Goal: Task Accomplishment & Management: Complete application form

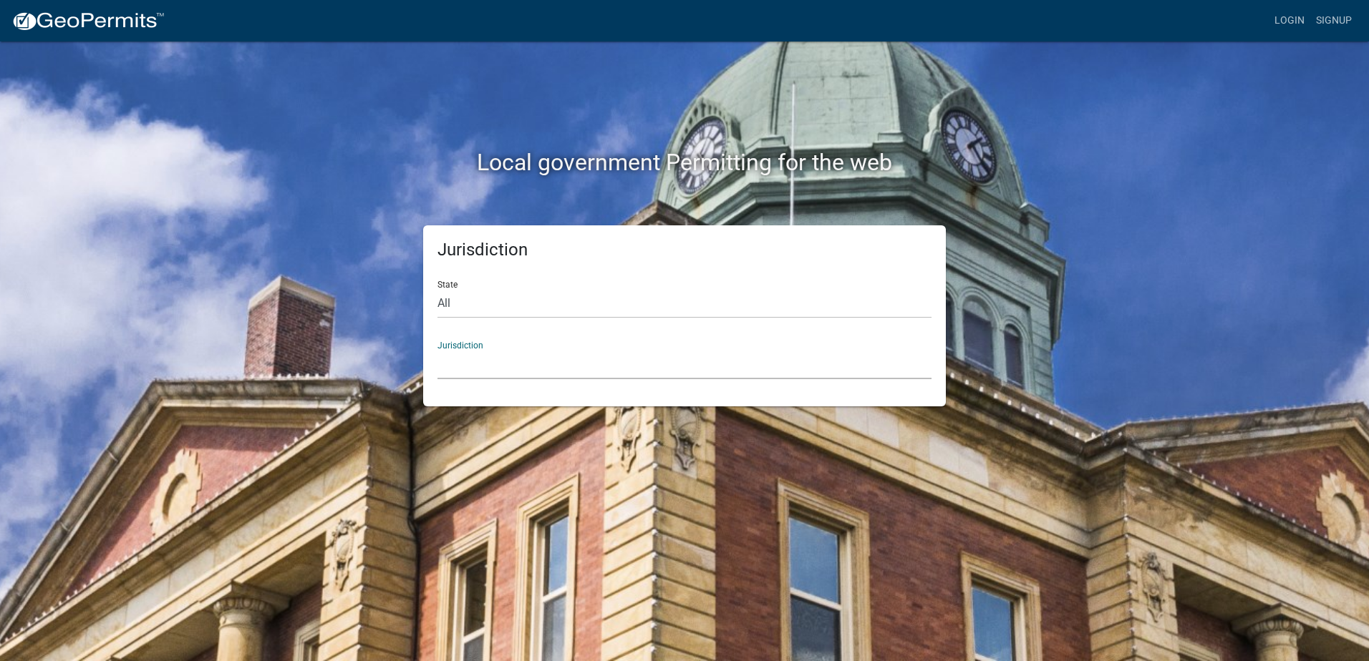
click at [485, 364] on select "Custer County, Colorado Cook County, Georgia Crawford County, Georgia Gilmer Co…" at bounding box center [684, 364] width 494 height 29
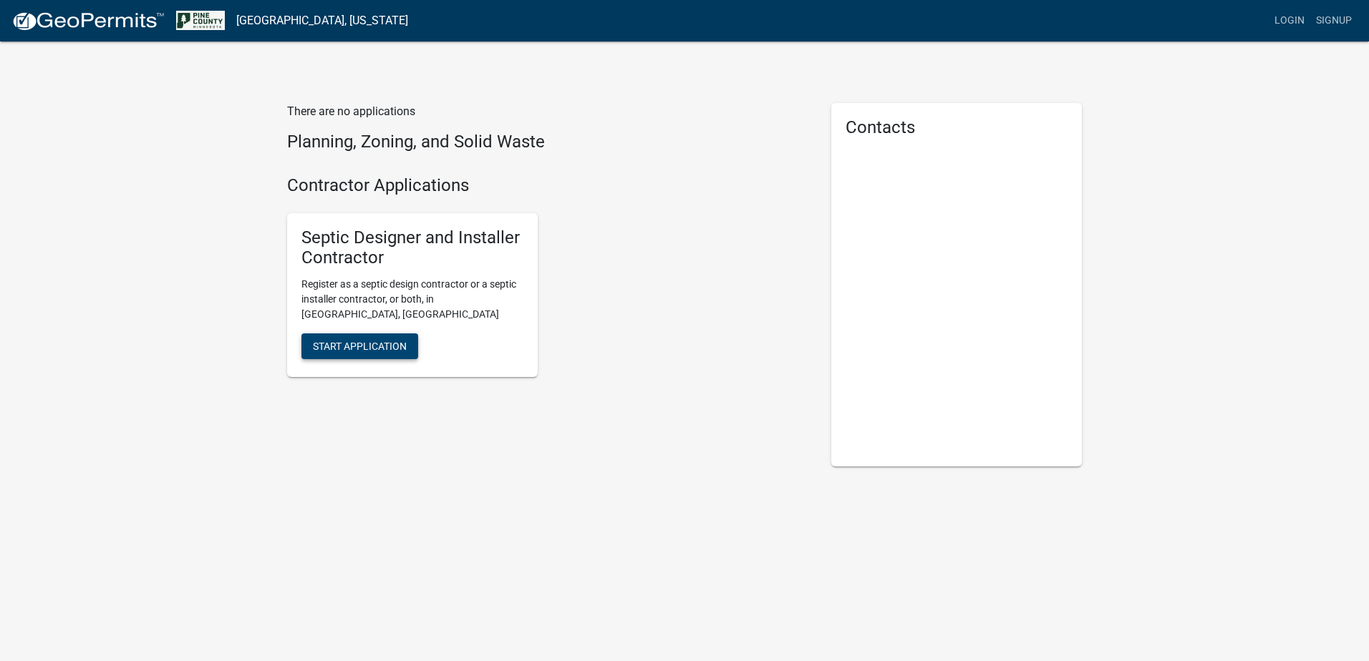
click at [389, 341] on span "Start Application" at bounding box center [360, 346] width 94 height 11
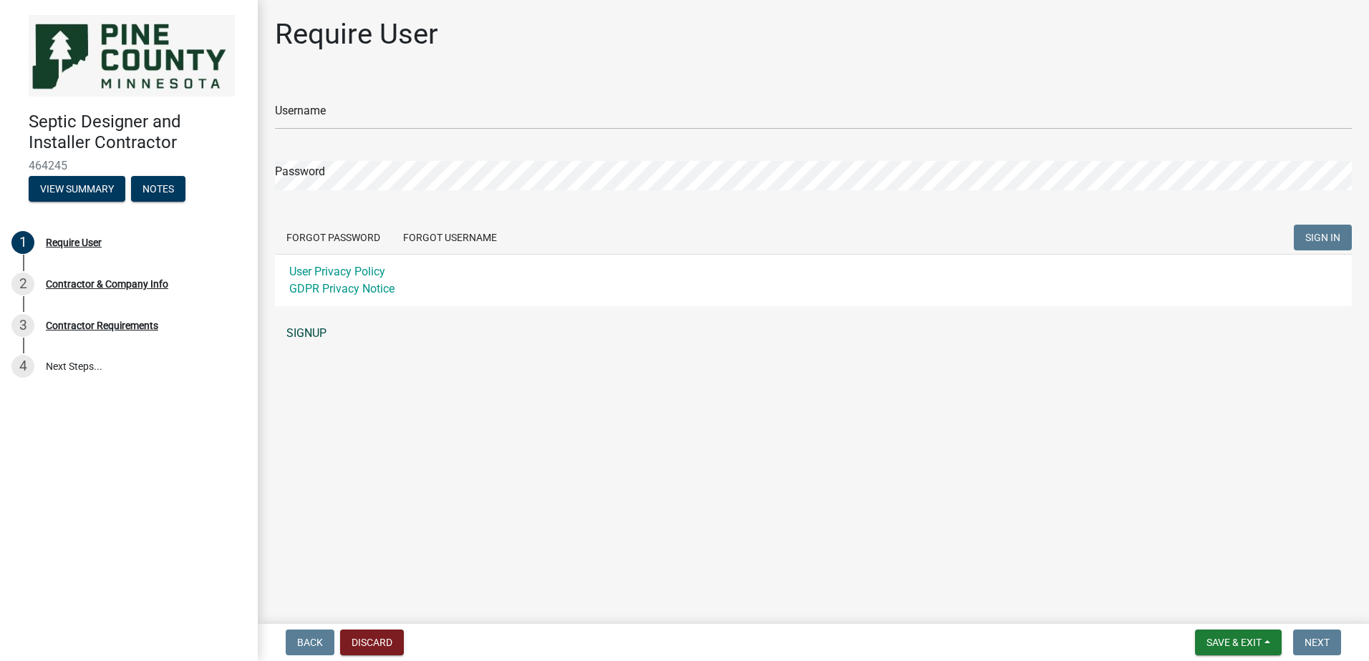
click at [322, 334] on link "SIGNUP" at bounding box center [813, 333] width 1077 height 29
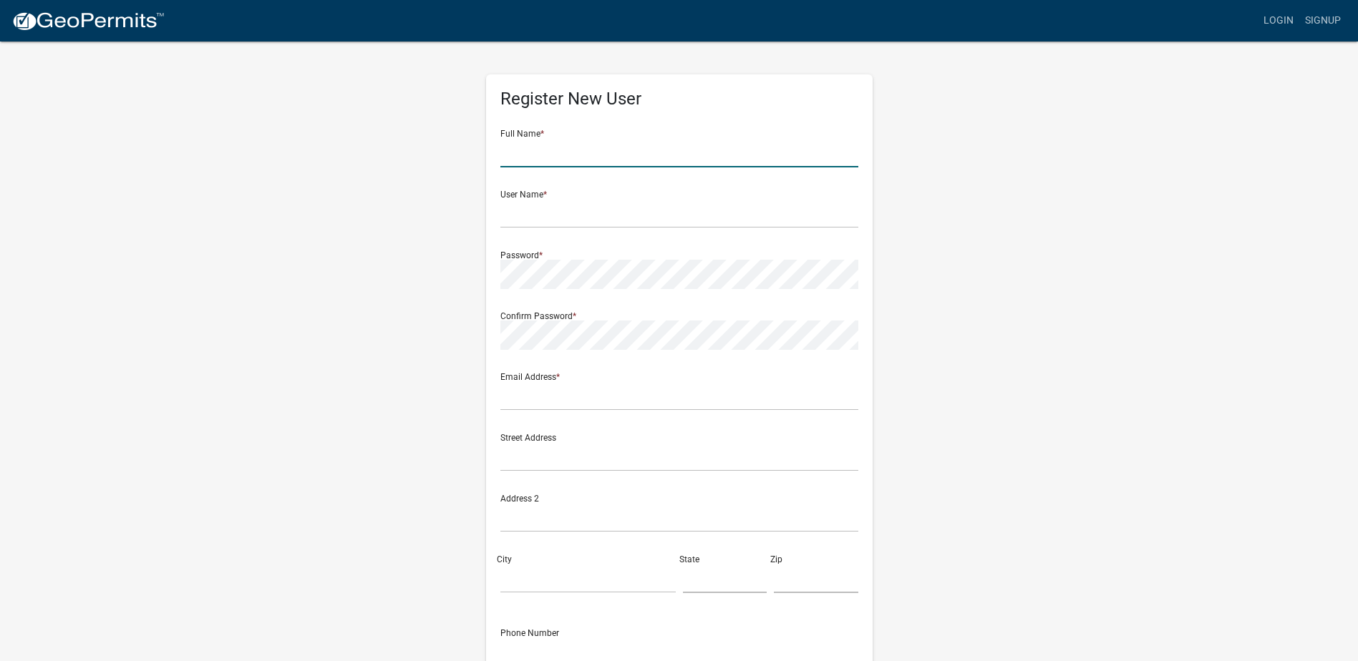
click at [570, 140] on input "text" at bounding box center [679, 152] width 358 height 29
type input "Joshua Butterfield"
type input "[PERSON_NAME][EMAIL_ADDRESS][PERSON_NAME][DOMAIN_NAME]"
type input "6123907879"
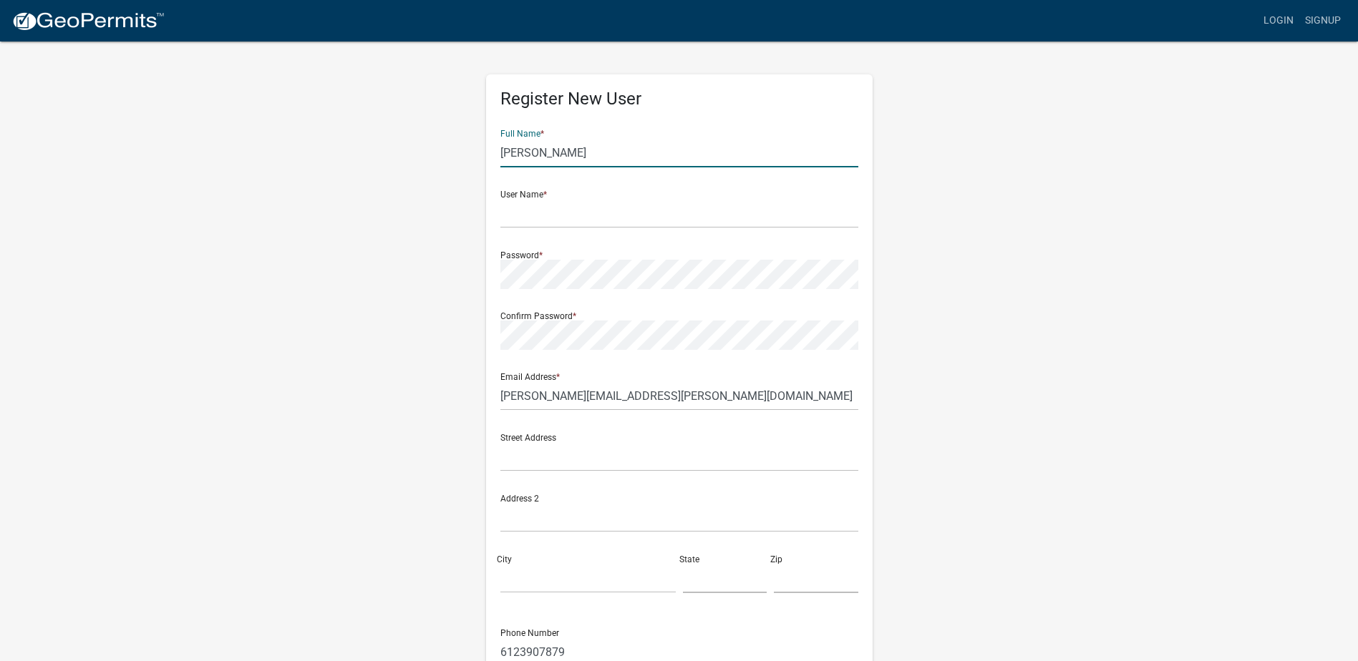
type input "Joshua A Butterfield"
type input "417 1st St."
type input "Sandstone"
type input "[US_STATE]"
type input "55072"
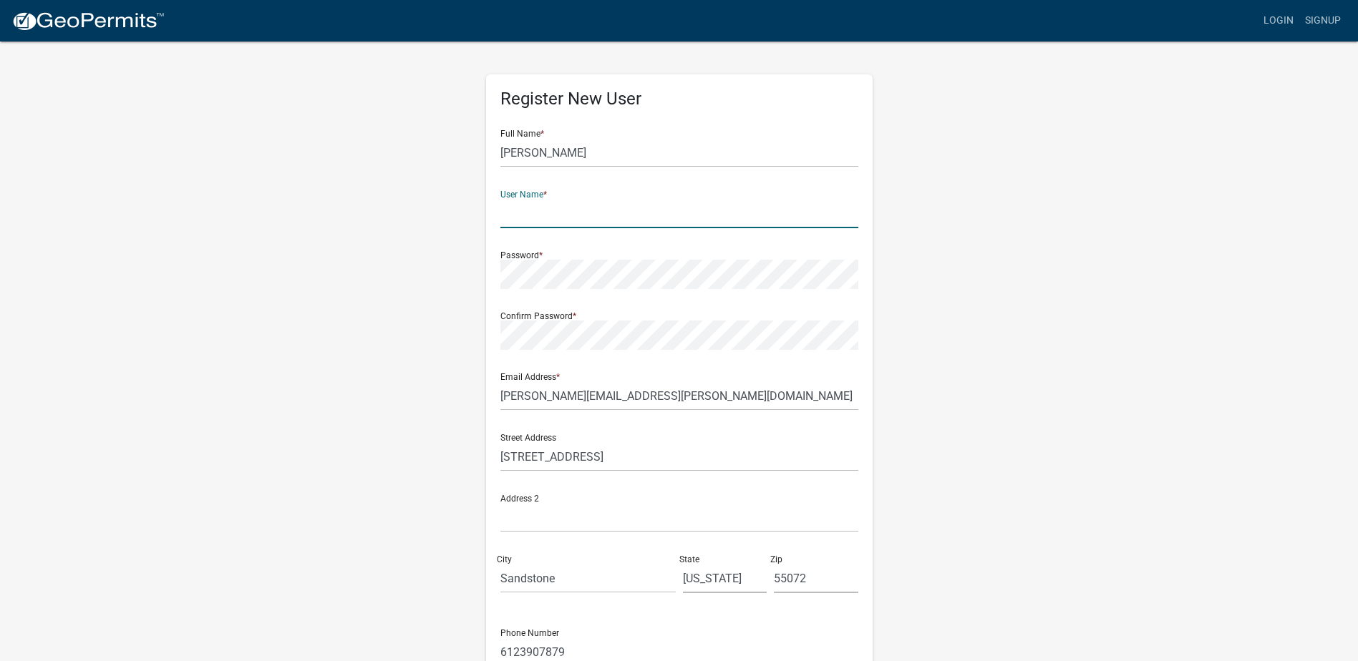
click at [528, 222] on input "text" at bounding box center [679, 213] width 358 height 29
type input "JButterfield"
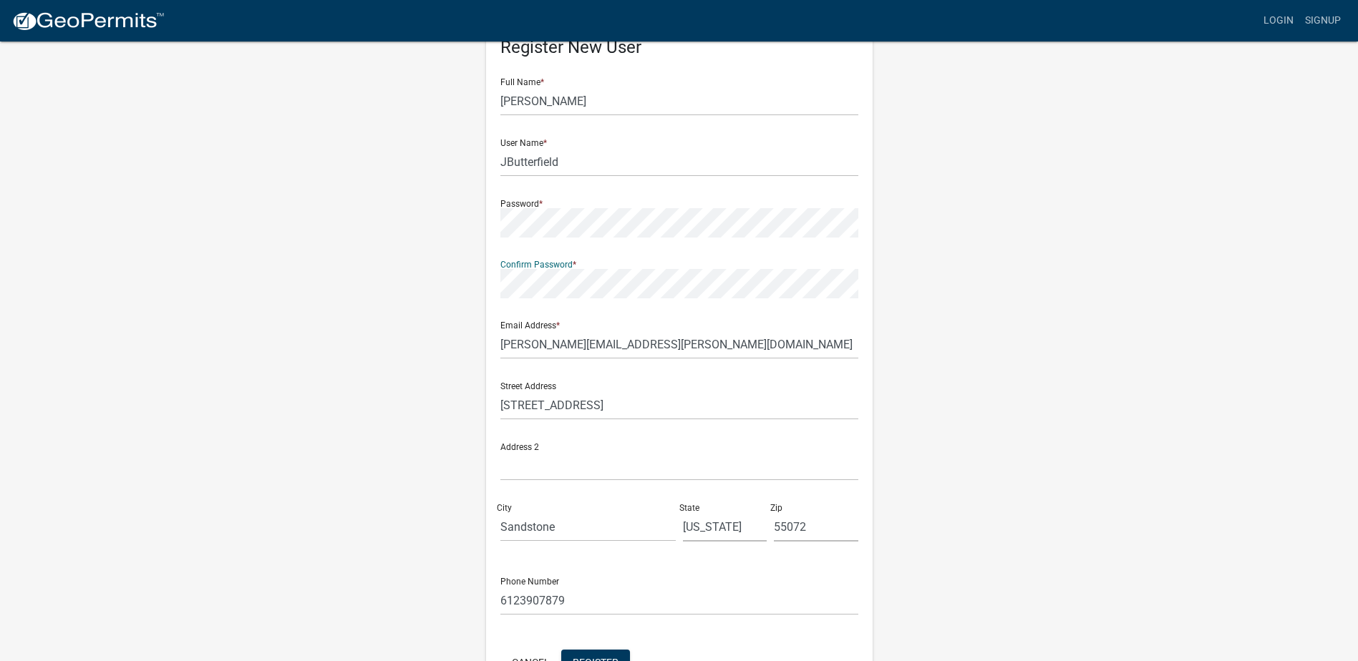
scroll to position [145, 0]
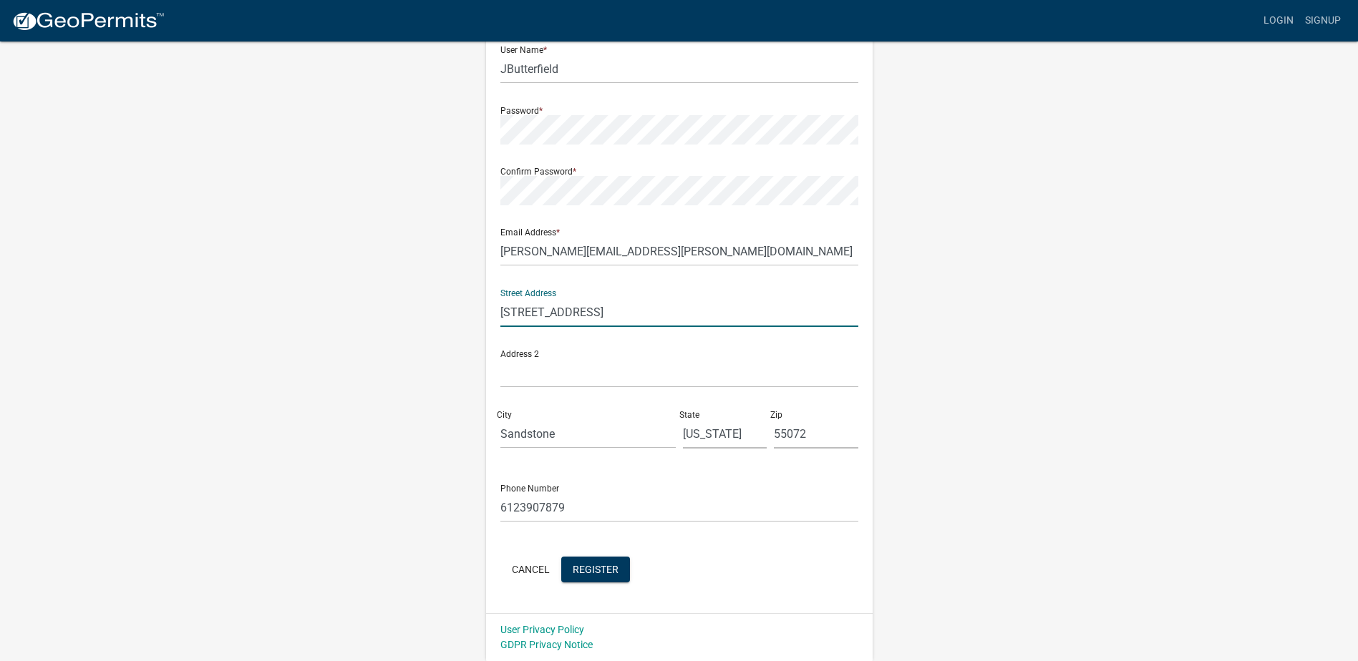
drag, startPoint x: 569, startPoint y: 316, endPoint x: 447, endPoint y: 318, distance: 122.4
click at [447, 318] on div "Register New User Full Name * Joshua A Butterfield User Name * JButterfield Pas…" at bounding box center [679, 278] width 816 height 766
type input "[STREET_ADDRESS]"
click at [613, 572] on span "Register" at bounding box center [596, 568] width 46 height 11
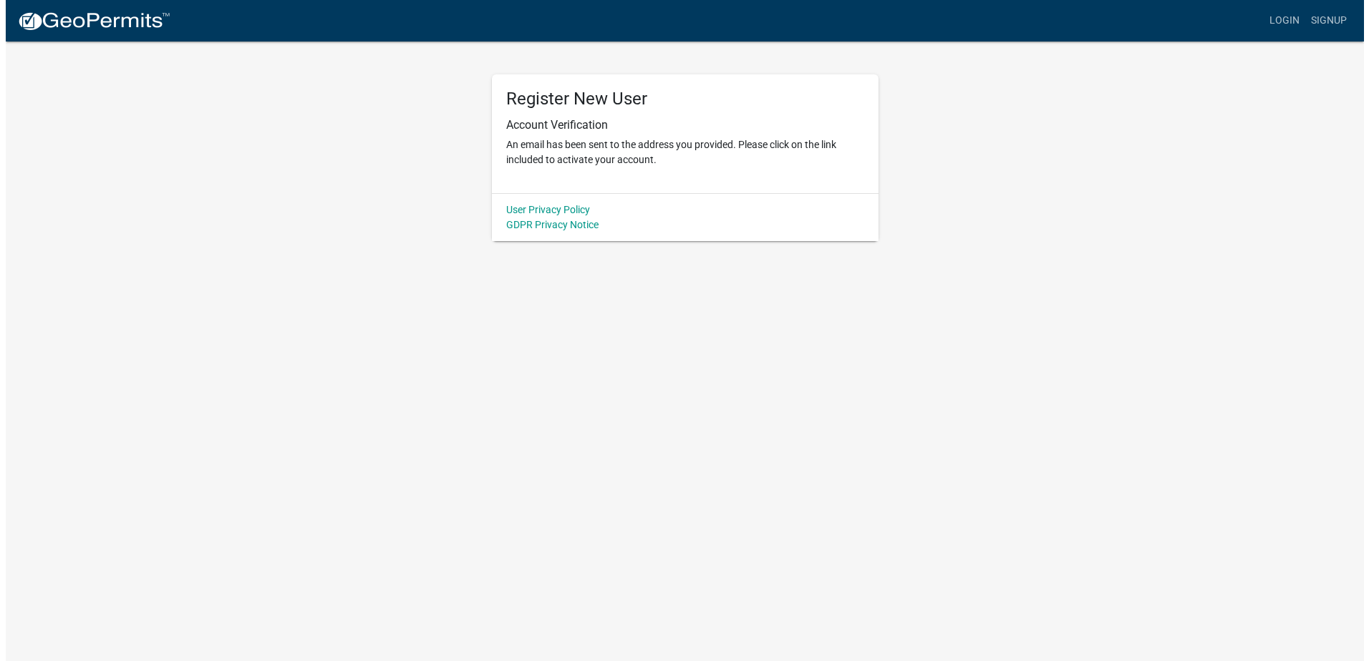
scroll to position [0, 0]
drag, startPoint x: 355, startPoint y: 314, endPoint x: 358, endPoint y: 304, distance: 10.4
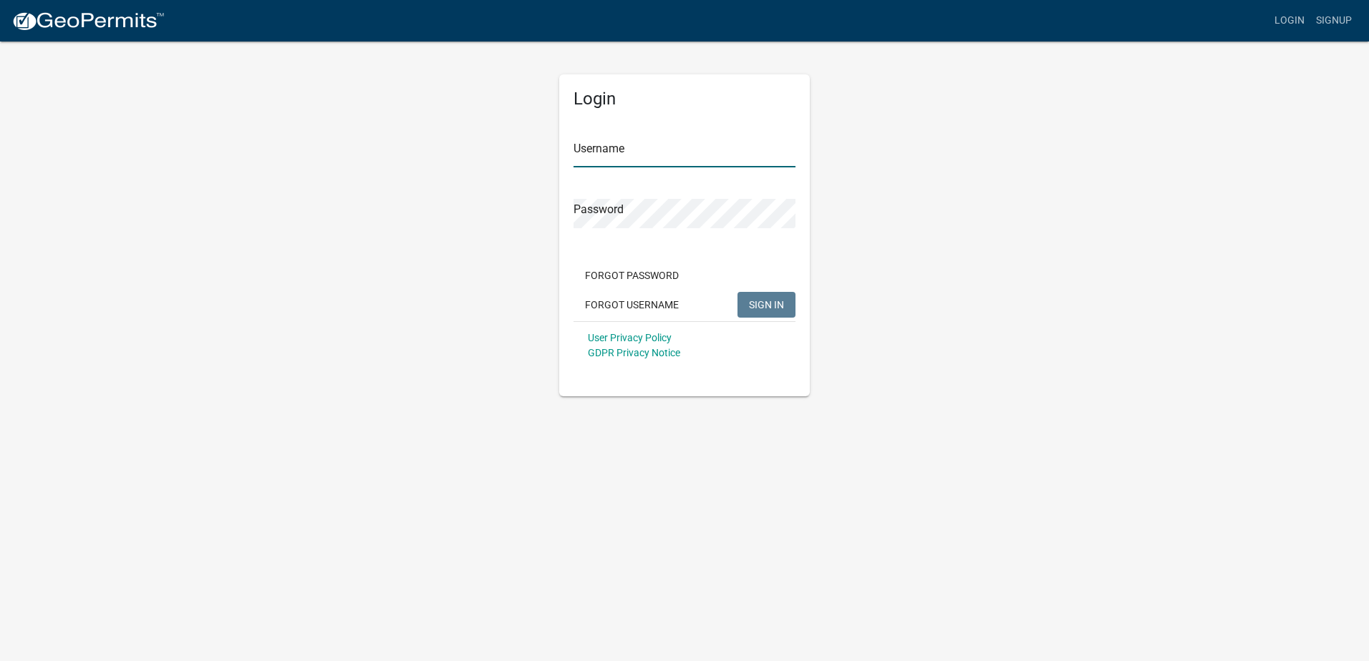
type input "JButterfield"
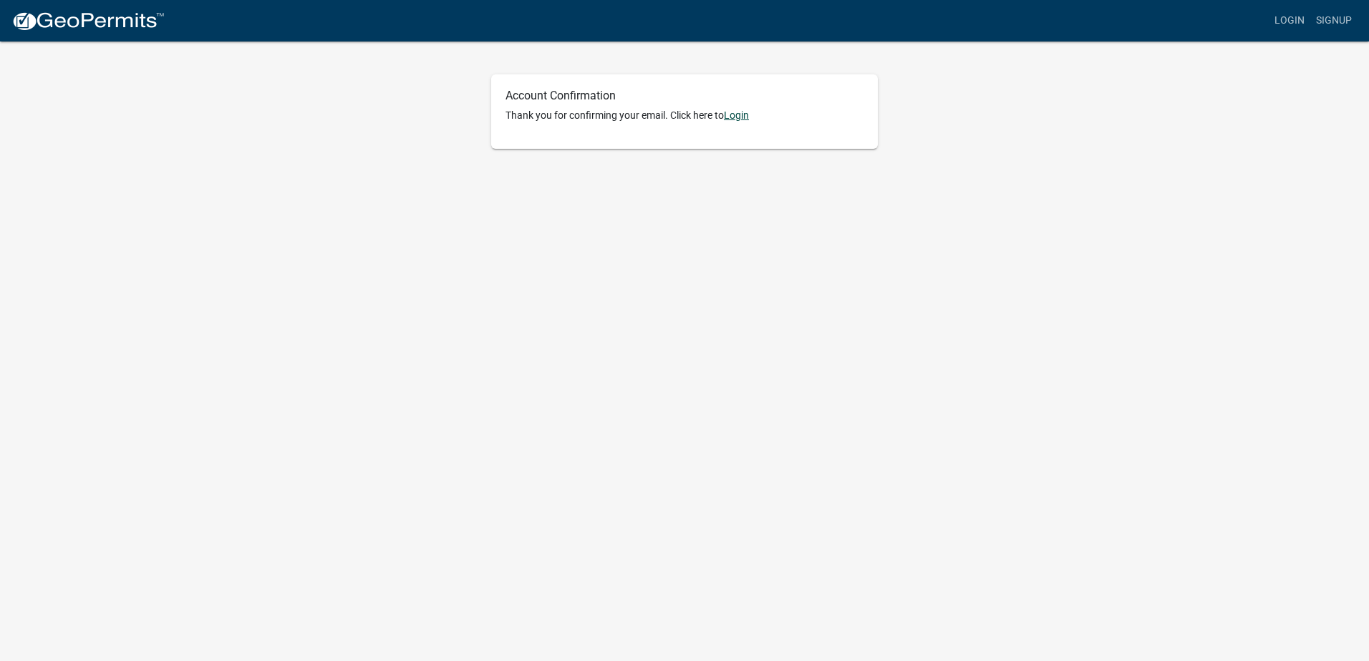
click at [734, 110] on link "Login" at bounding box center [736, 115] width 25 height 11
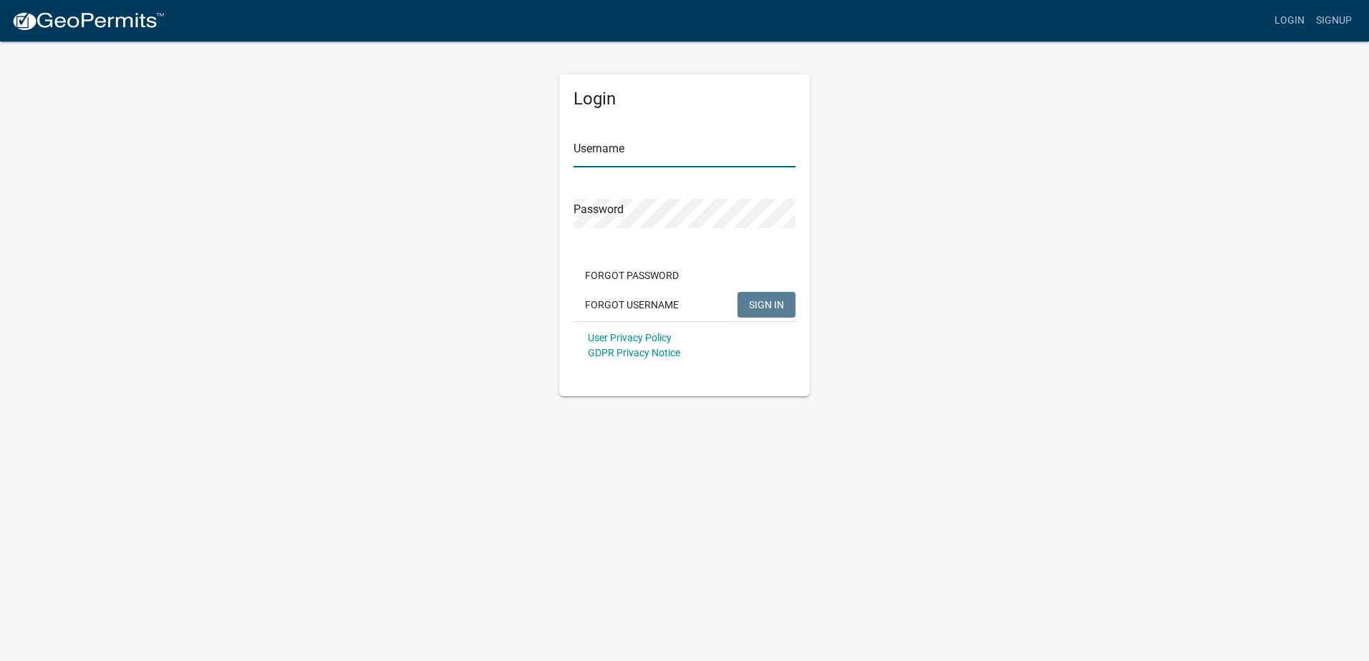
type input "JButterfield"
click at [702, 152] on input "JButterfield" at bounding box center [684, 152] width 222 height 29
click at [923, 205] on div "Login Username JButterfield Password Forgot Password Forgot Username SIGN IN Us…" at bounding box center [684, 218] width 816 height 357
click at [745, 299] on button "SIGN IN" at bounding box center [766, 305] width 58 height 26
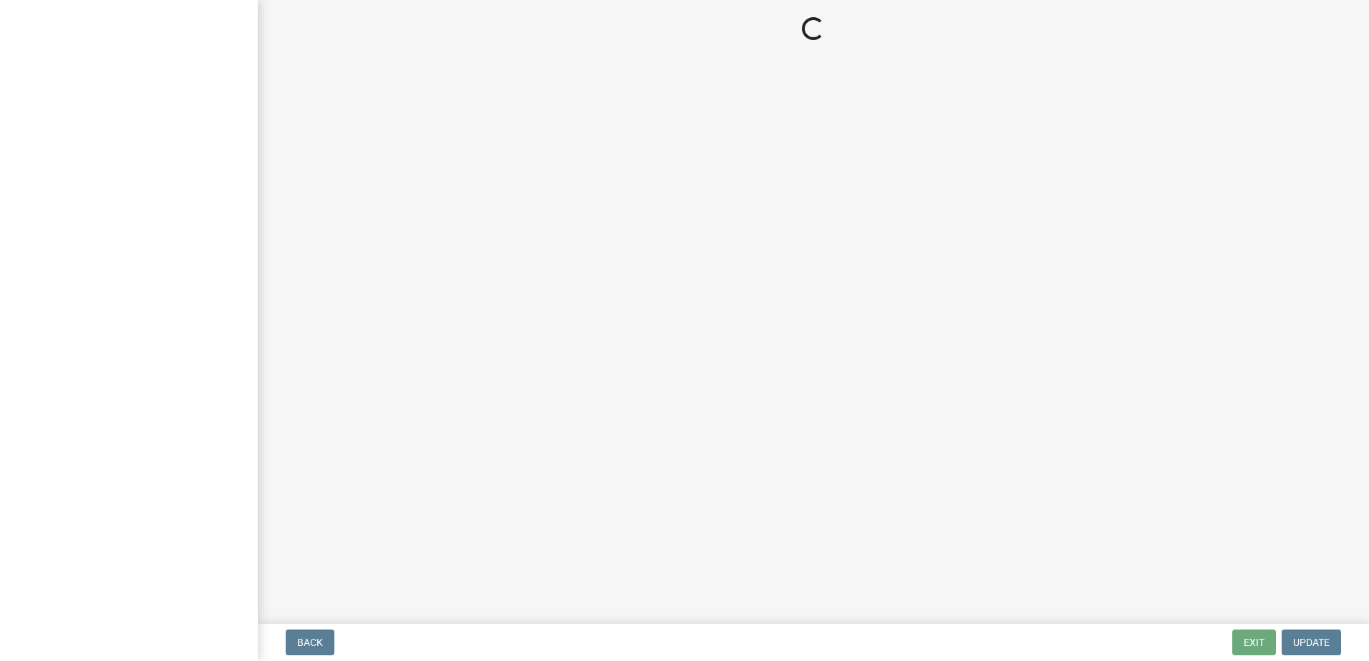
select select "[US_STATE]"
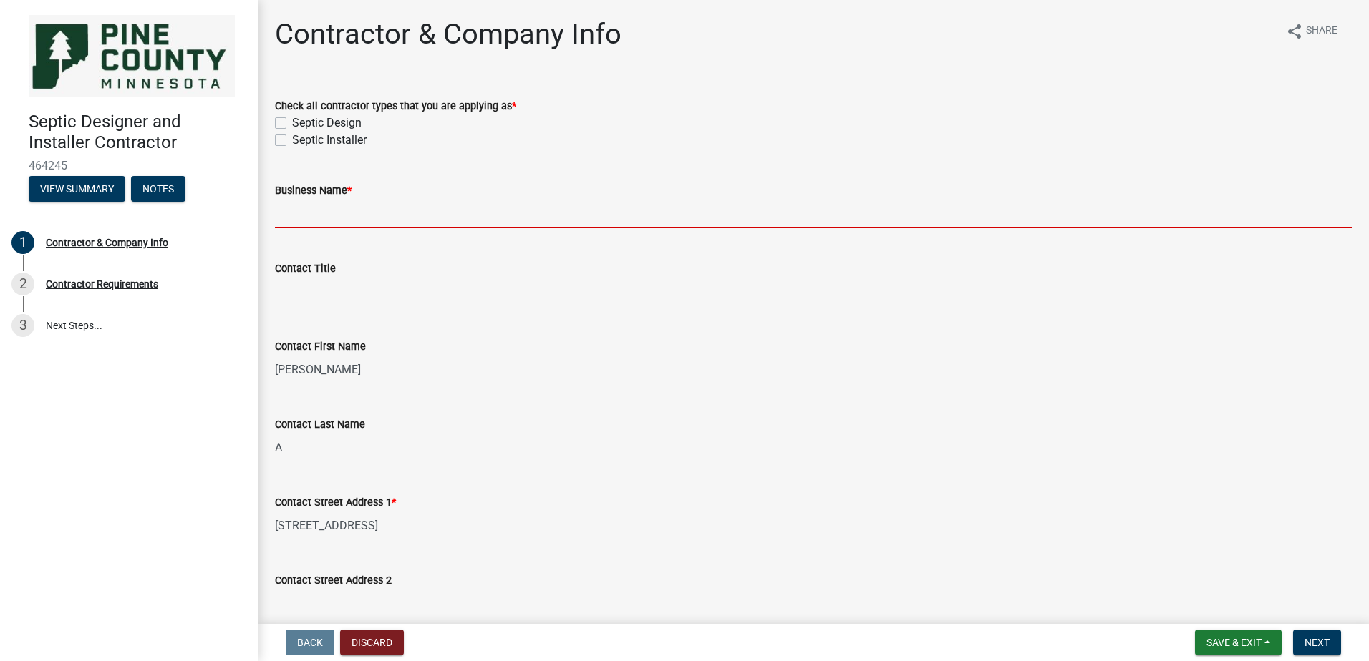
click at [334, 226] on input "Business Name *" at bounding box center [813, 213] width 1077 height 29
click at [174, 415] on div "Septic Designer and Installer Contractor 464245 View Summary Notes 1 Contractor…" at bounding box center [129, 330] width 258 height 661
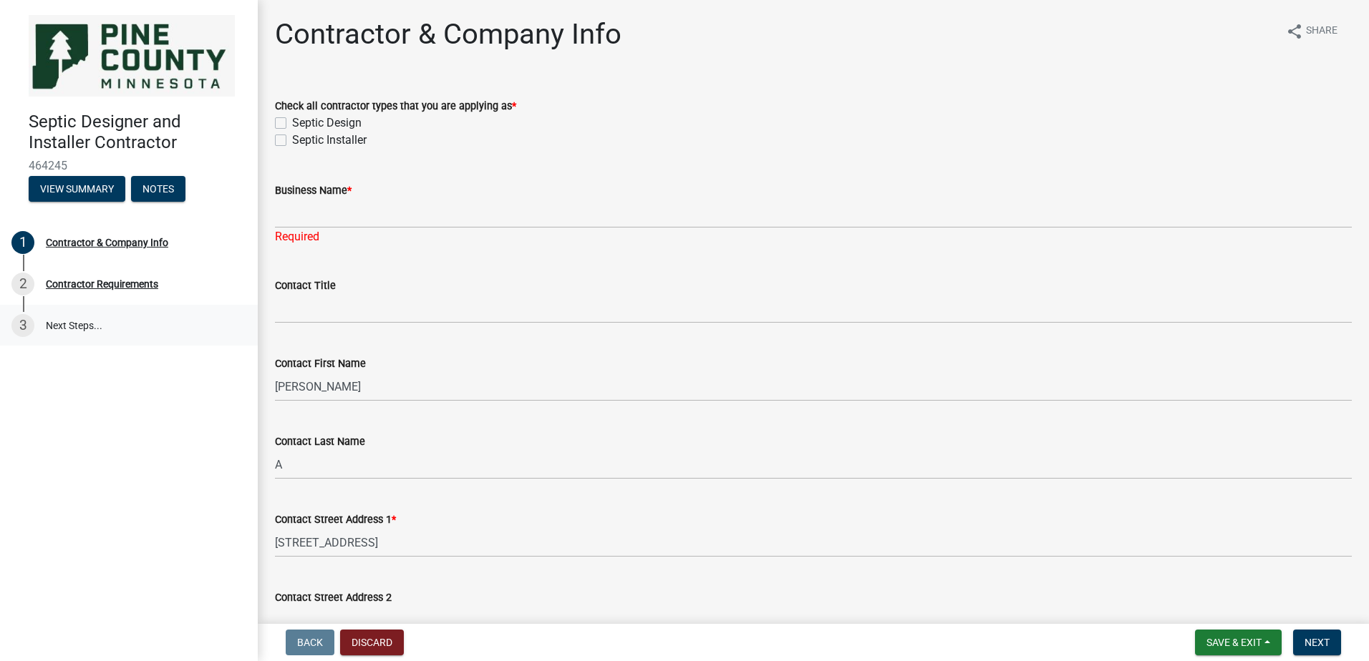
click at [83, 321] on link "3 Next Steps..." at bounding box center [129, 326] width 258 height 42
